Goal: Communication & Community: Answer question/provide support

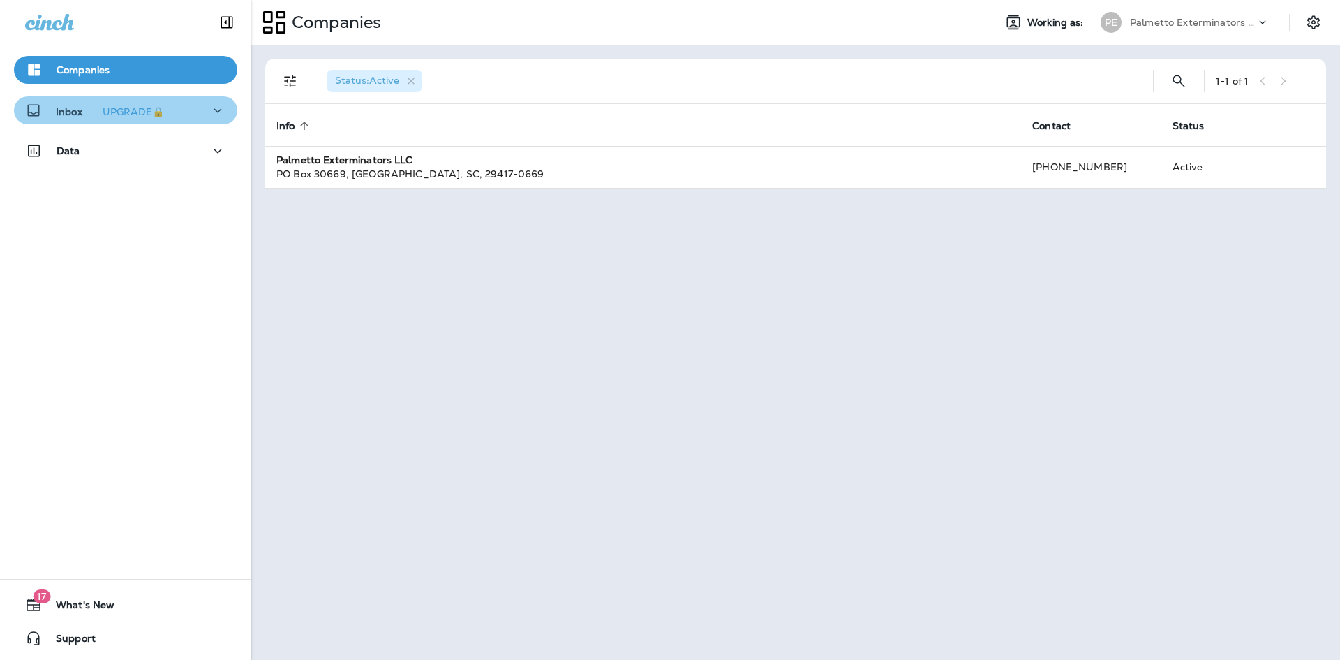
click at [212, 110] on icon "button" at bounding box center [217, 110] width 17 height 17
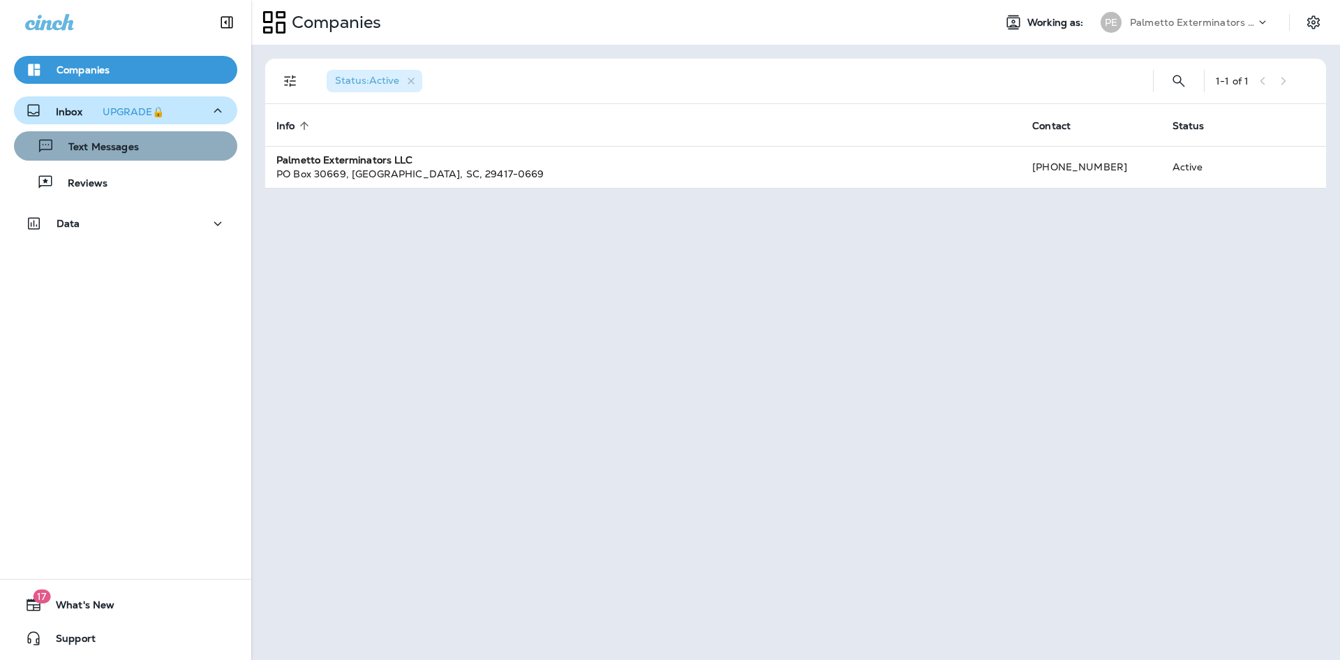
click at [180, 148] on div "Text Messages" at bounding box center [126, 145] width 212 height 21
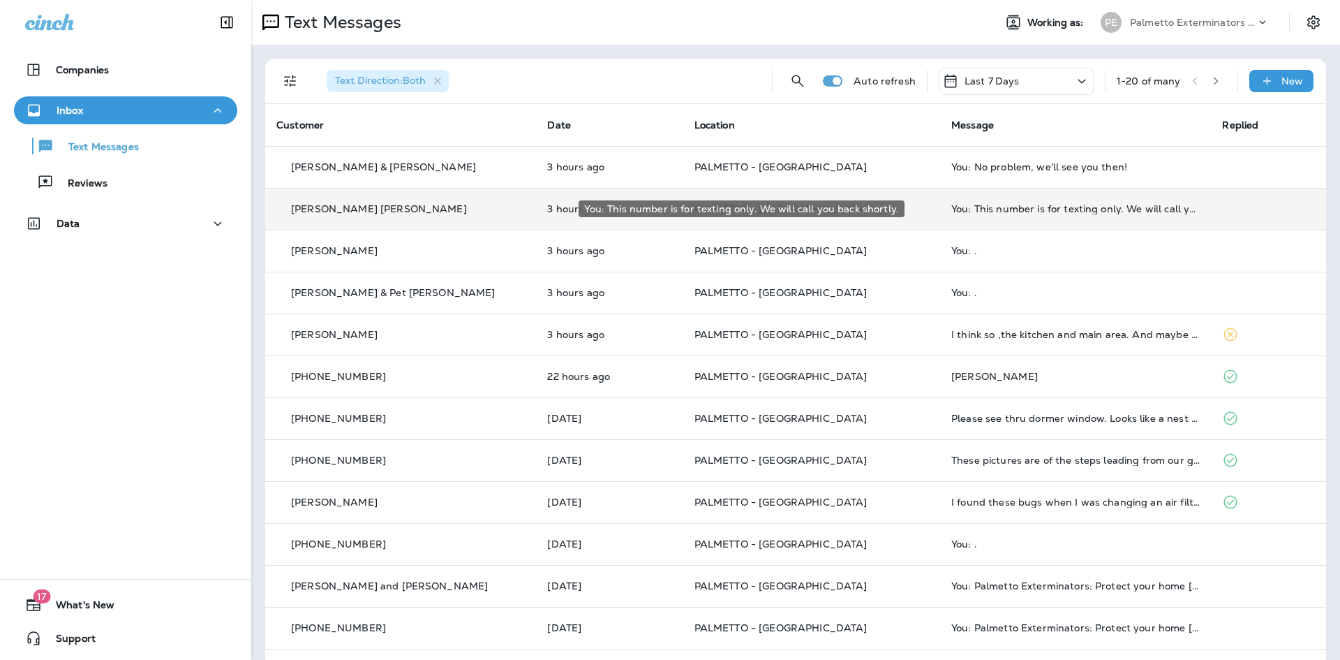
click at [1044, 211] on div "You: This number is for texting only. We will call you back shortly." at bounding box center [1075, 208] width 249 height 11
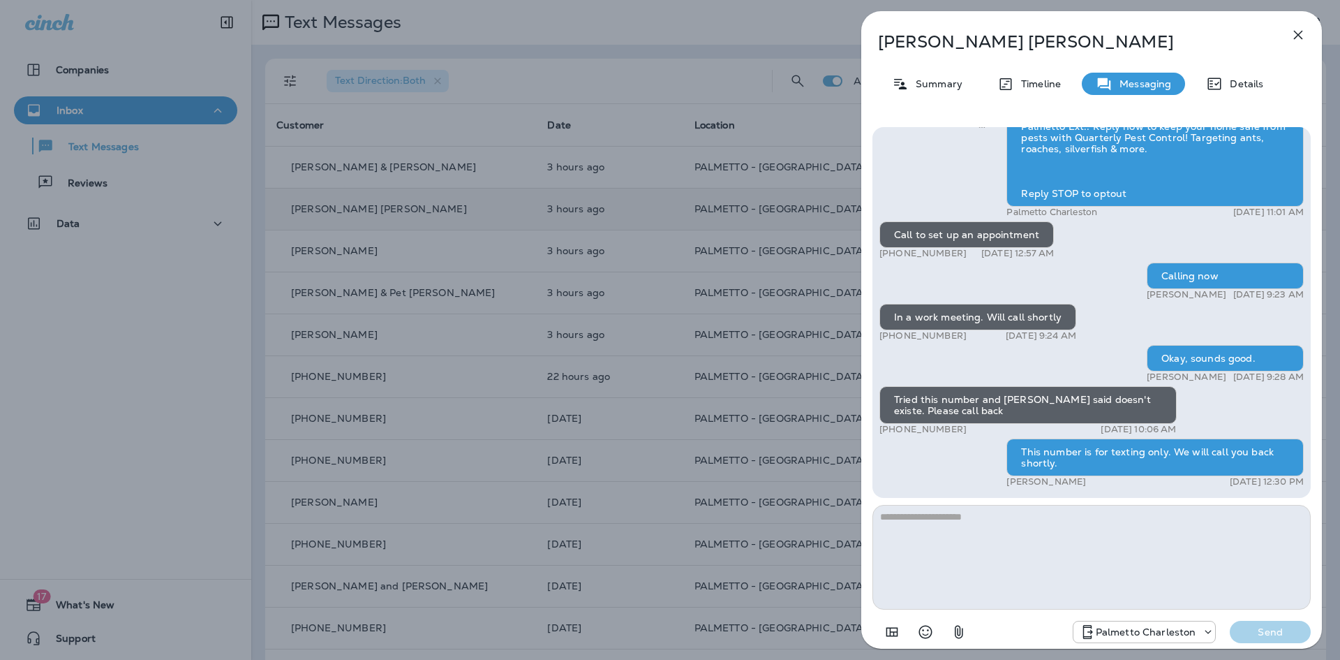
click at [1295, 28] on icon "button" at bounding box center [1298, 35] width 17 height 17
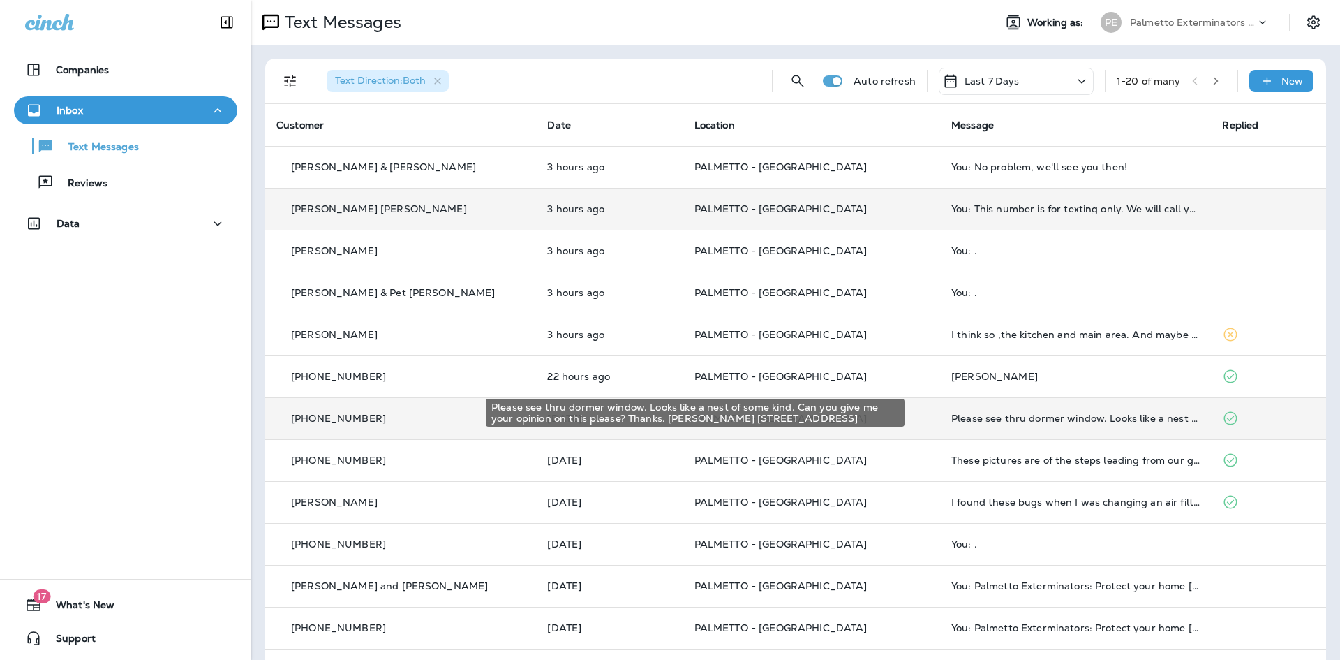
click at [993, 416] on div "Please see thru dormer window. Looks like a nest of some kind. Can you give me …" at bounding box center [1075, 418] width 249 height 11
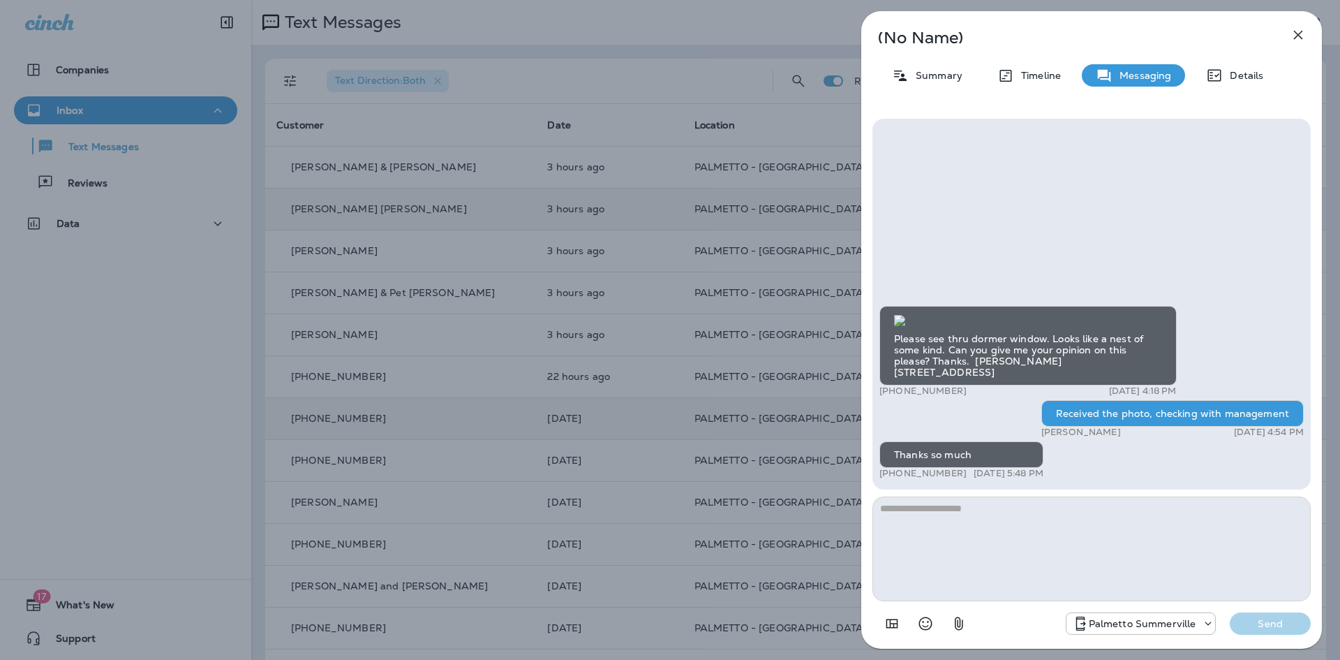
click at [1301, 38] on icon "button" at bounding box center [1298, 35] width 9 height 9
